Goal: Task Accomplishment & Management: Manage account settings

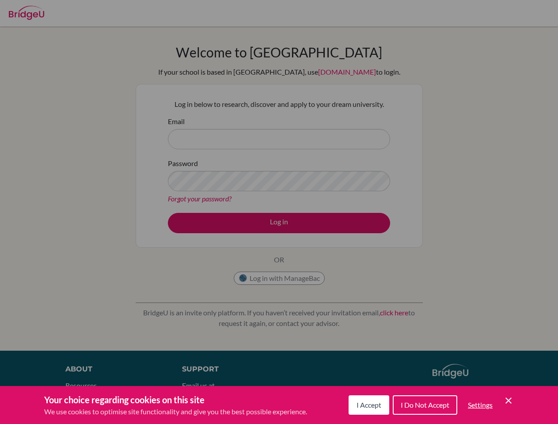
click at [368, 405] on span "I Accept" at bounding box center [369, 405] width 25 height 8
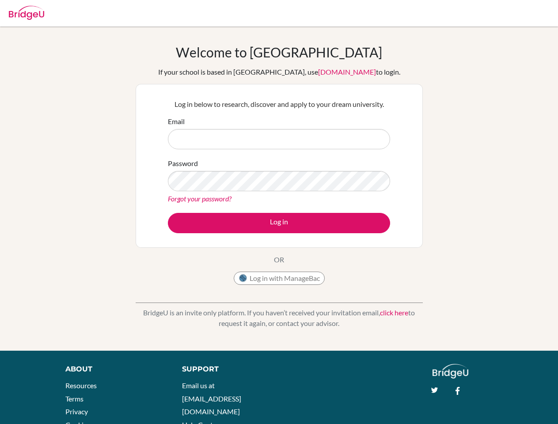
click at [424, 405] on div "Support Email us at hi@bridge-u.com Help Center" at bounding box center [297, 400] width 257 height 72
click at [480, 405] on div "About Resources Terms Privacy Cookies Acknowledgements Support Email us at hi@b…" at bounding box center [279, 406] width 558 height 85
click at [509, 401] on div "About Resources Terms Privacy Cookies Acknowledgements Support Email us at hi@b…" at bounding box center [279, 406] width 558 height 85
